Goal: Find specific page/section: Find specific page/section

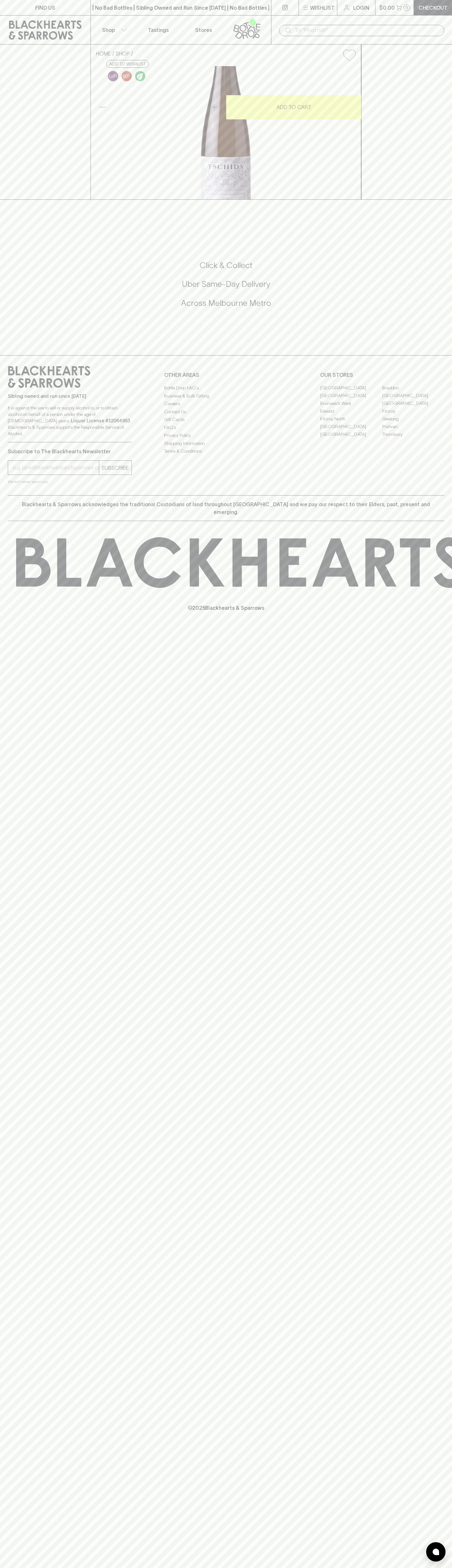
click at [436, 1265] on div "FIND US | No Bad Bottles | Sibling Owned and Run Since [DATE] | No Bad Bottles …" at bounding box center [226, 784] width 452 height 1568
click at [398, 1567] on html "FIND US | No Bad Bottles | Sibling Owned and Run Since [DATE] | No Bad Bottles …" at bounding box center [226, 784] width 452 height 1568
click at [15, 135] on div "HOME SHOP [PERSON_NAME] [PERSON_NAME] auf Erden Grand Cuvée 2023 $98.00 Add to …" at bounding box center [226, 122] width 452 height 155
click at [413, 399] on link "[GEOGRAPHIC_DATA]" at bounding box center [413, 395] width 62 height 8
